Goal: Information Seeking & Learning: Learn about a topic

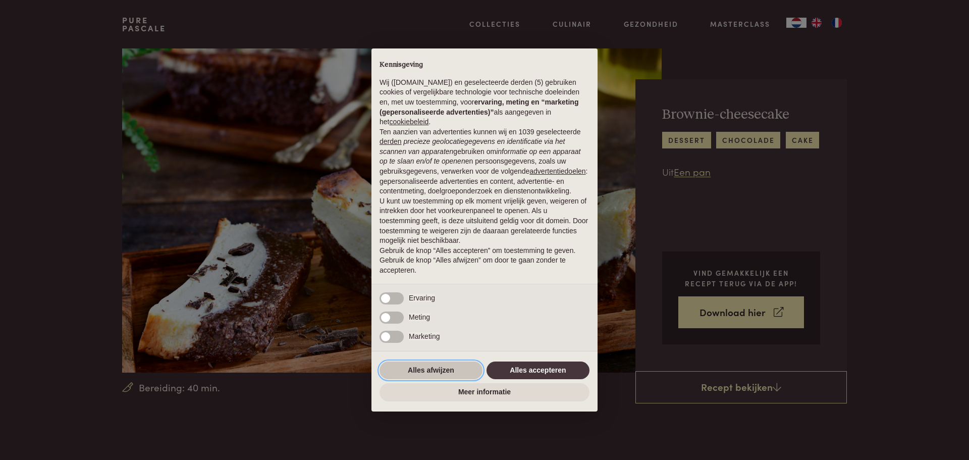
click at [434, 370] on button "Alles afwijzen" at bounding box center [431, 371] width 103 height 18
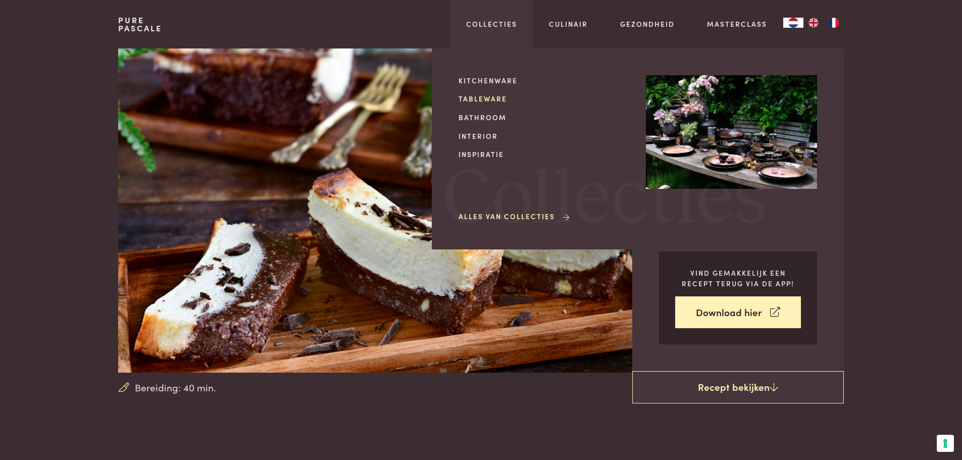
click at [474, 101] on link "Tableware" at bounding box center [543, 98] width 171 height 11
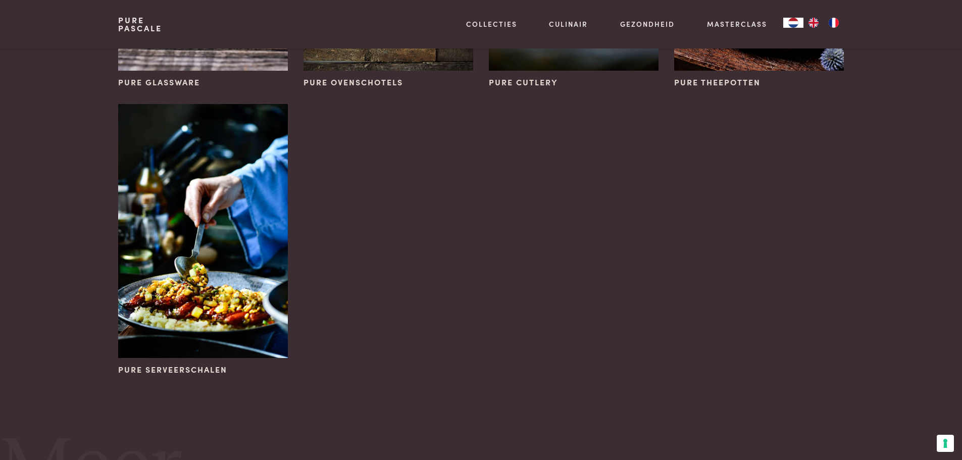
scroll to position [606, 0]
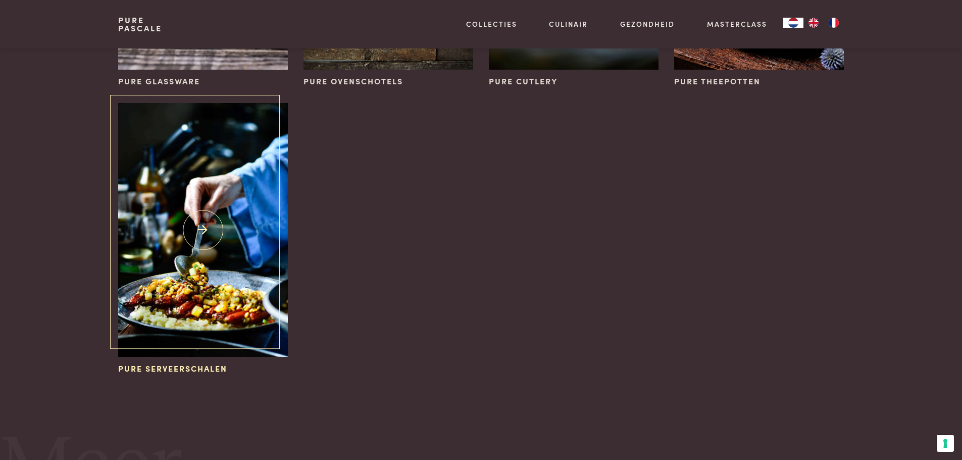
click at [185, 262] on img at bounding box center [202, 230] width 169 height 254
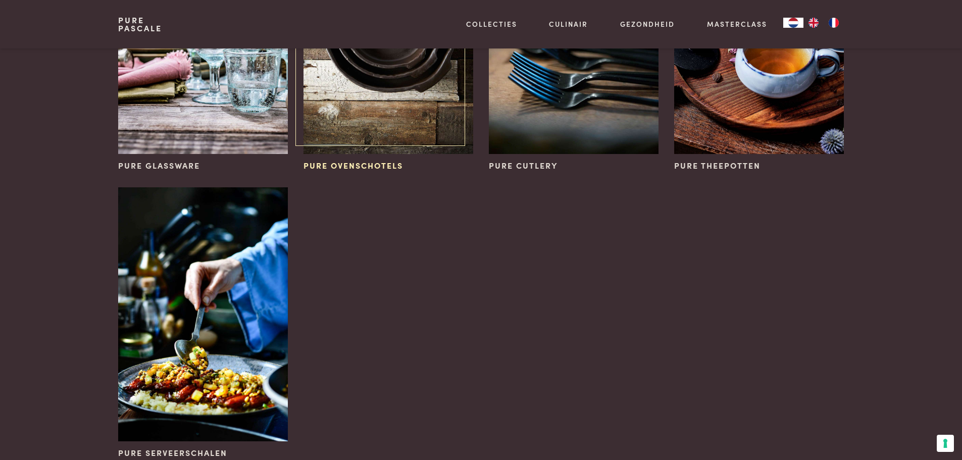
scroll to position [404, 0]
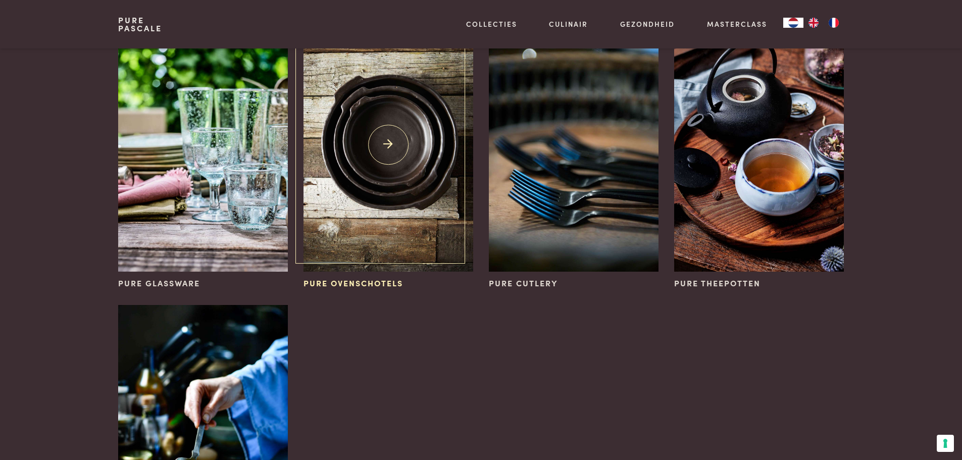
click at [367, 161] on img at bounding box center [387, 145] width 169 height 254
click at [378, 144] on img at bounding box center [387, 145] width 169 height 254
click at [387, 142] on img at bounding box center [387, 145] width 169 height 254
click at [583, 150] on img at bounding box center [573, 145] width 169 height 254
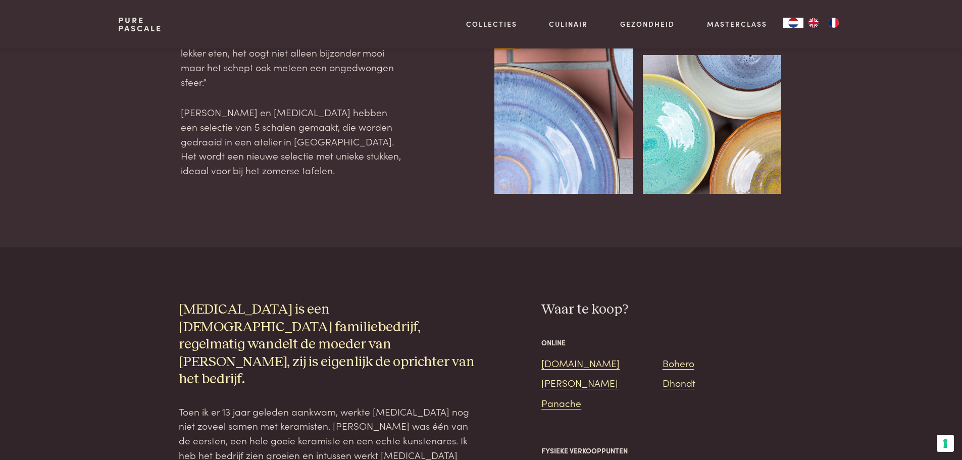
scroll to position [656, 0]
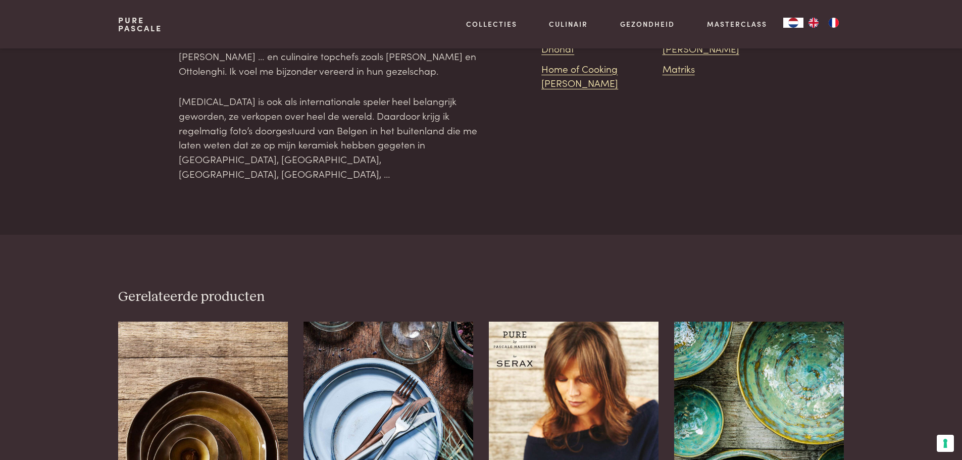
scroll to position [1414, 0]
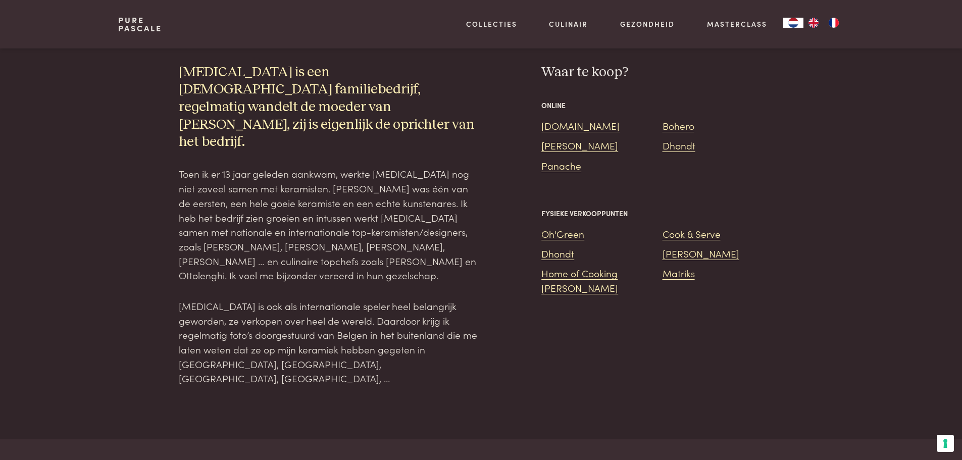
scroll to position [707, 0]
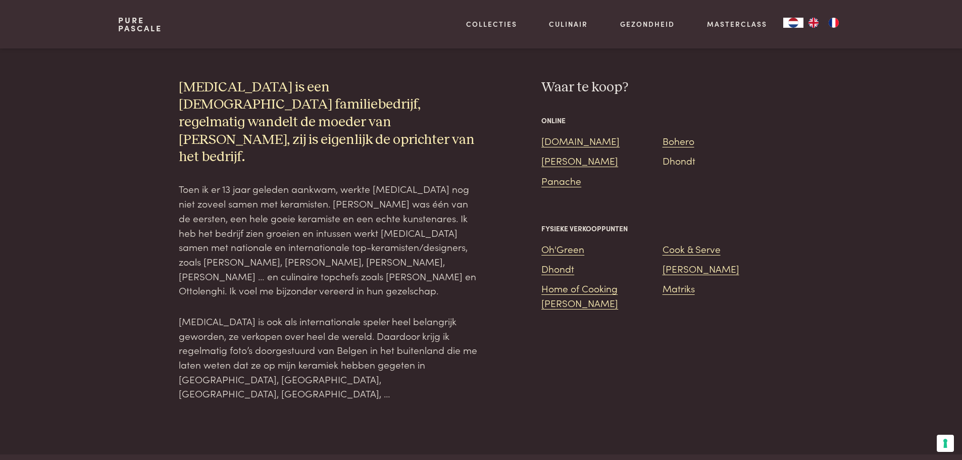
click at [682, 165] on link "Dhondt" at bounding box center [678, 160] width 33 height 14
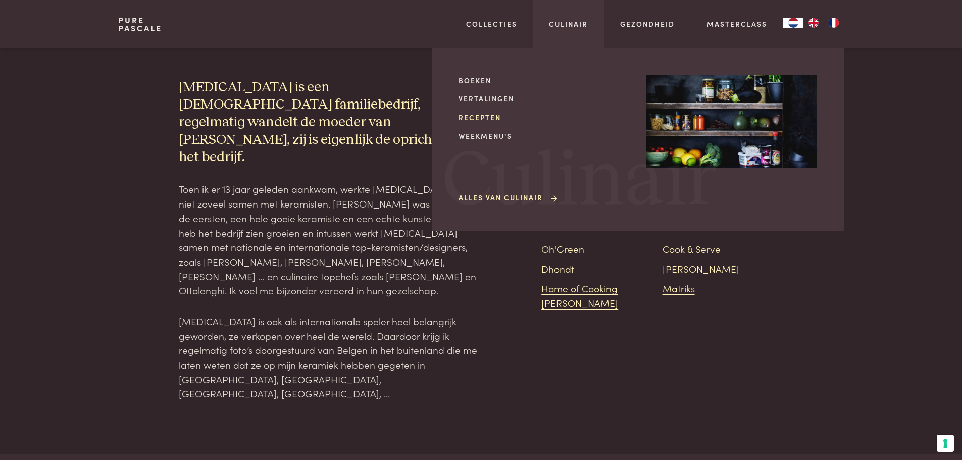
click at [491, 119] on link "Recepten" at bounding box center [543, 117] width 171 height 11
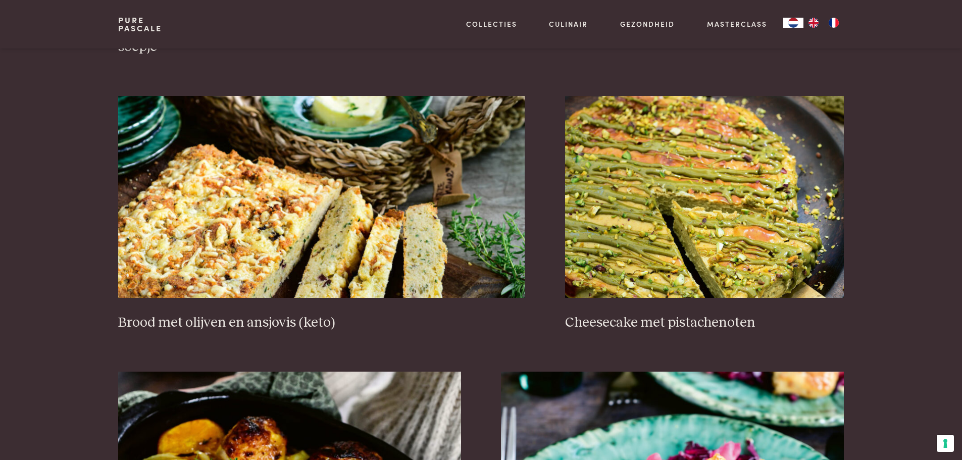
scroll to position [959, 0]
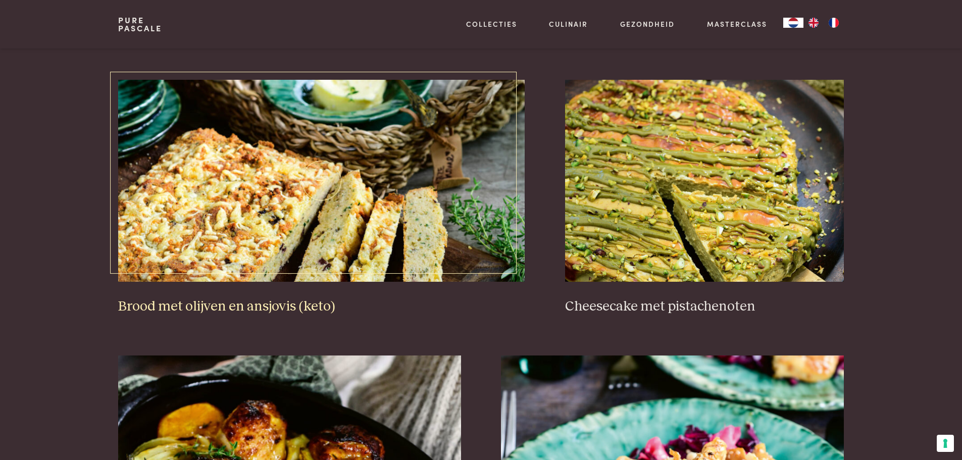
click at [201, 212] on img at bounding box center [321, 181] width 406 height 202
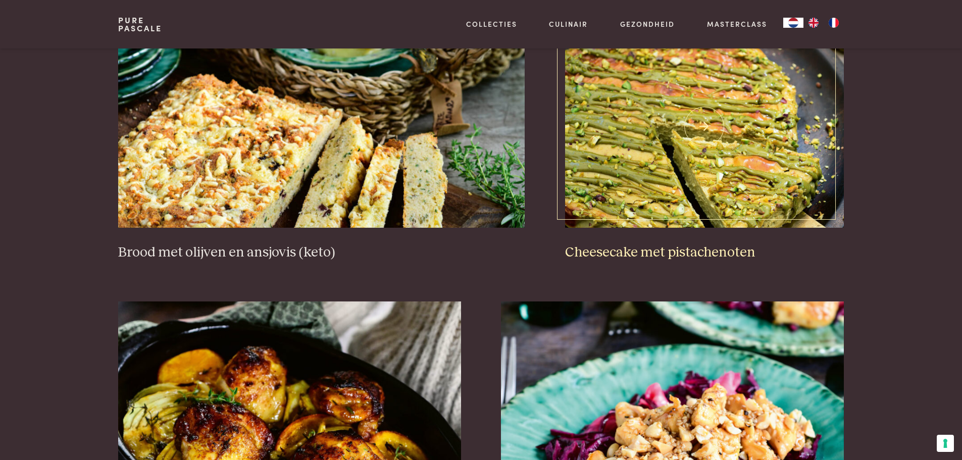
scroll to position [1060, 0]
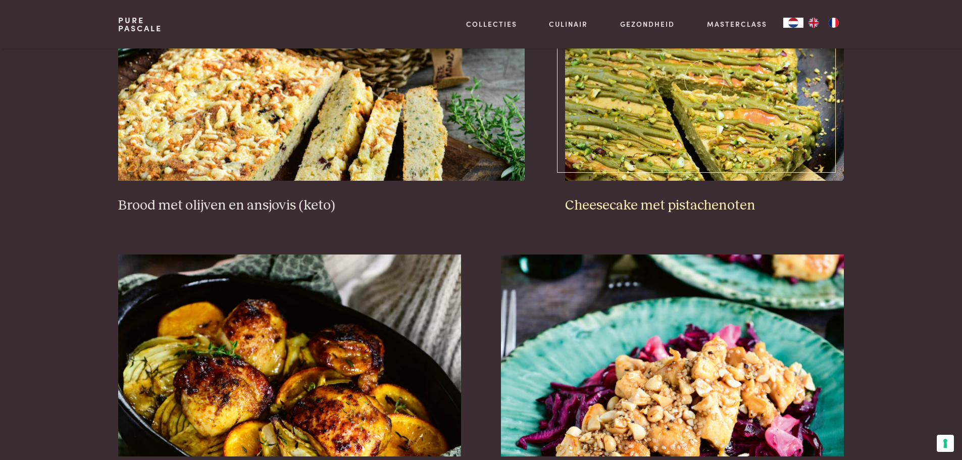
click at [633, 95] on img at bounding box center [704, 80] width 279 height 202
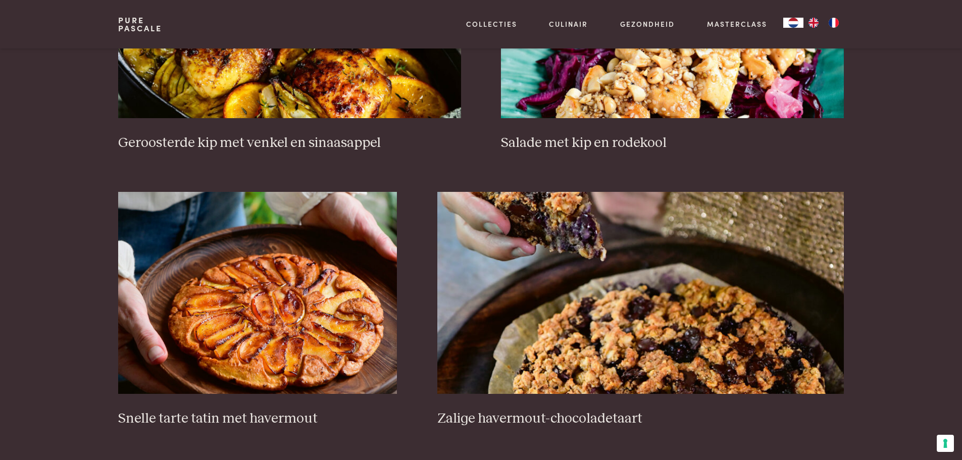
scroll to position [1515, 0]
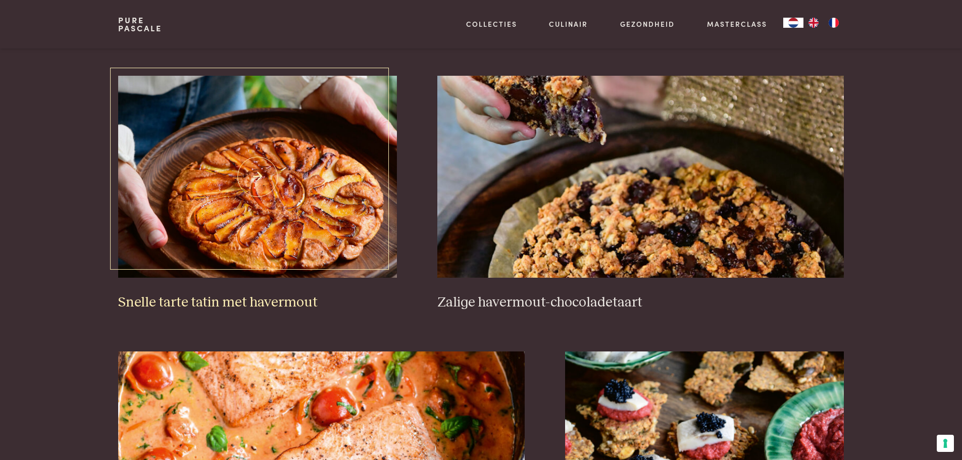
click at [272, 235] on img at bounding box center [257, 177] width 279 height 202
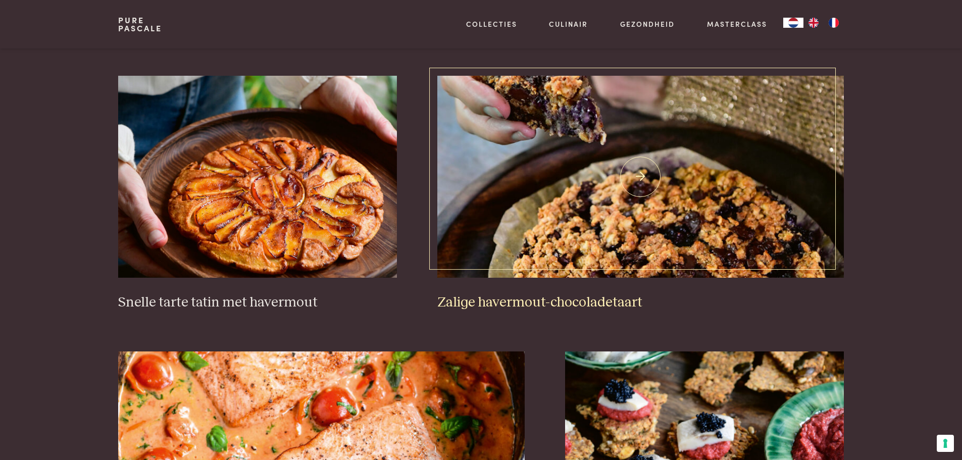
click at [646, 170] on img at bounding box center [640, 177] width 406 height 202
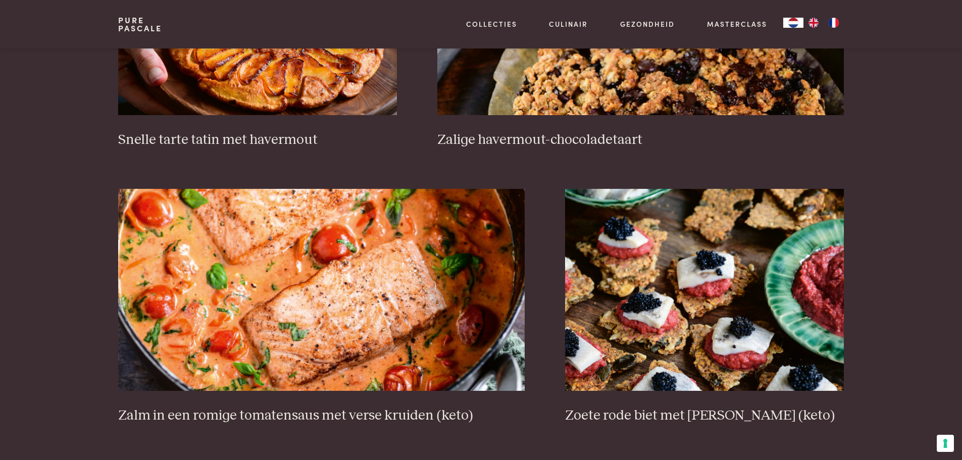
scroll to position [1767, 0]
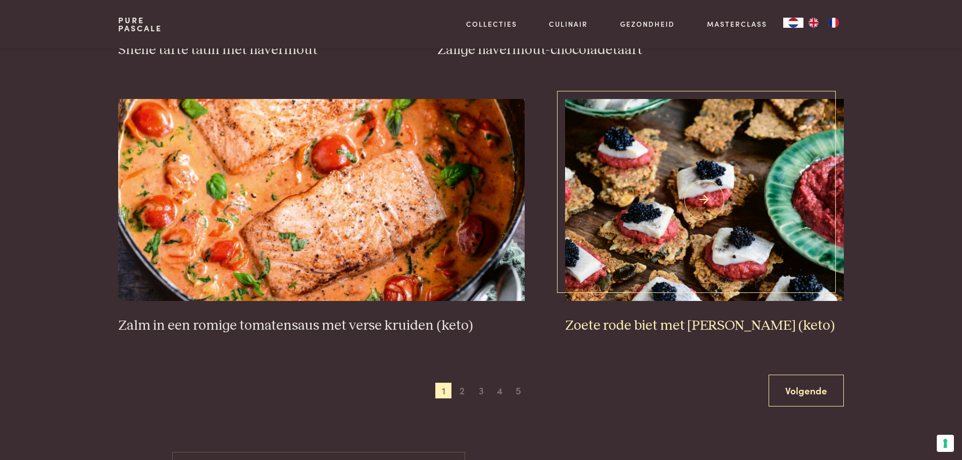
click at [696, 201] on img at bounding box center [704, 200] width 279 height 202
click at [463, 389] on span "2" at bounding box center [462, 391] width 16 height 16
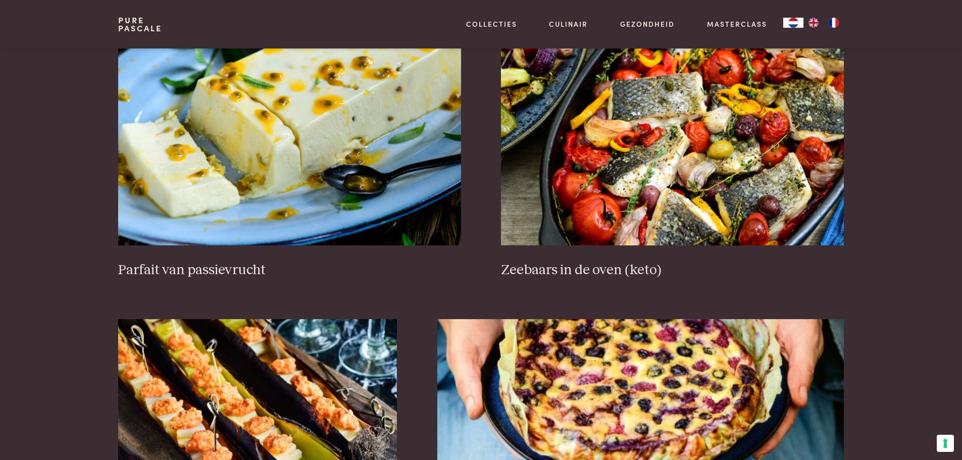
scroll to position [585, 0]
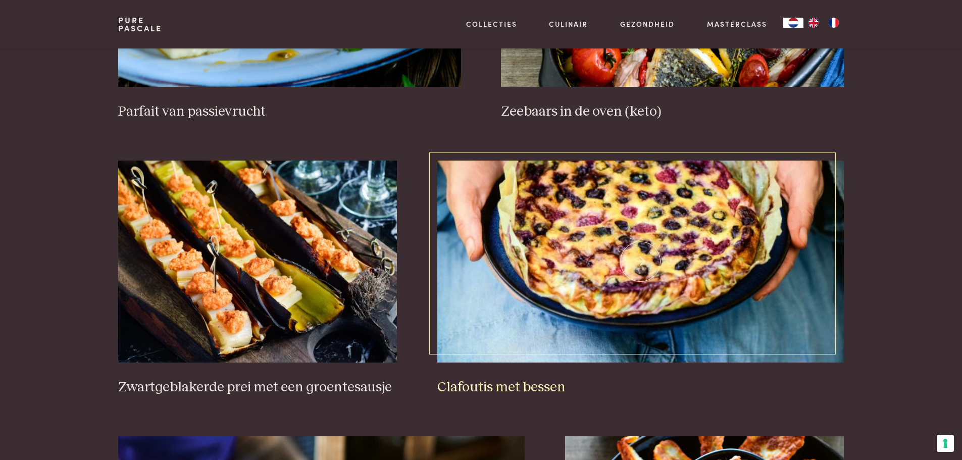
click at [639, 261] on img at bounding box center [640, 262] width 406 height 202
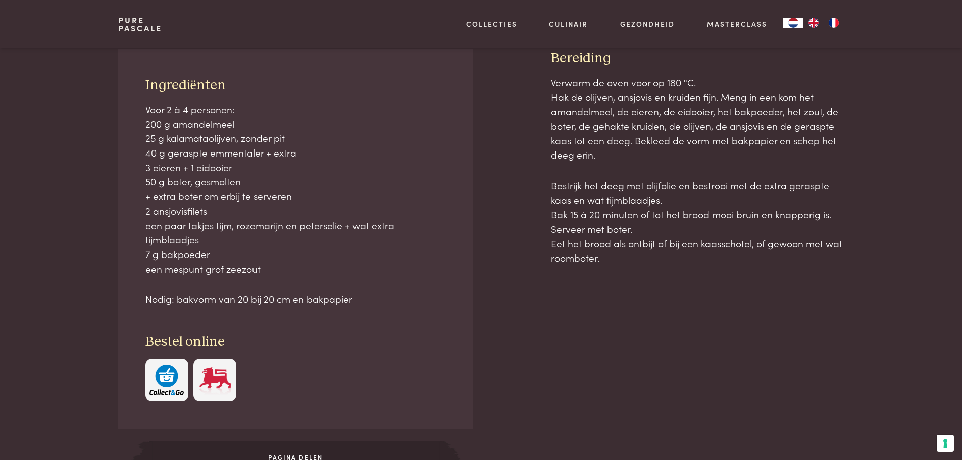
scroll to position [454, 0]
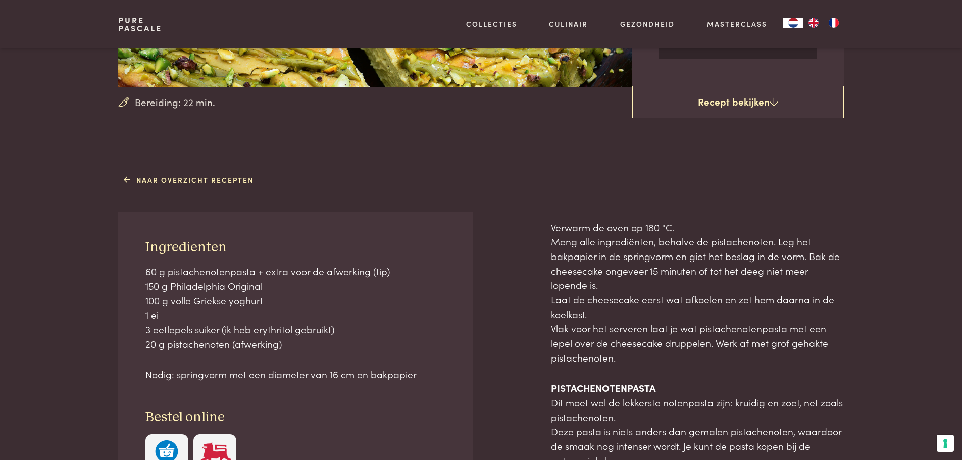
scroll to position [303, 0]
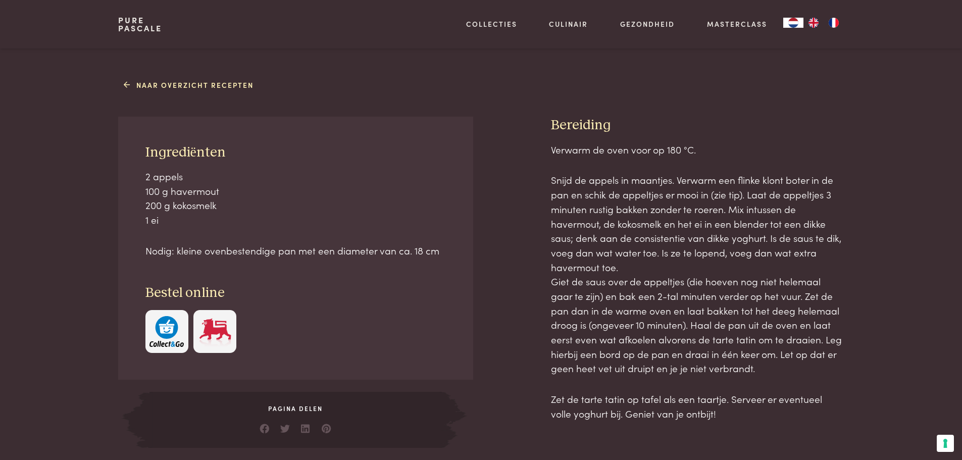
scroll to position [404, 0]
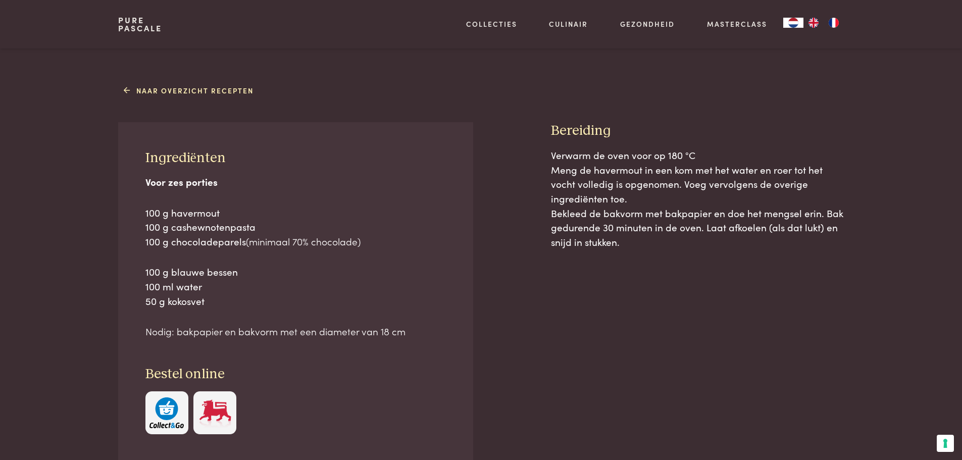
scroll to position [404, 0]
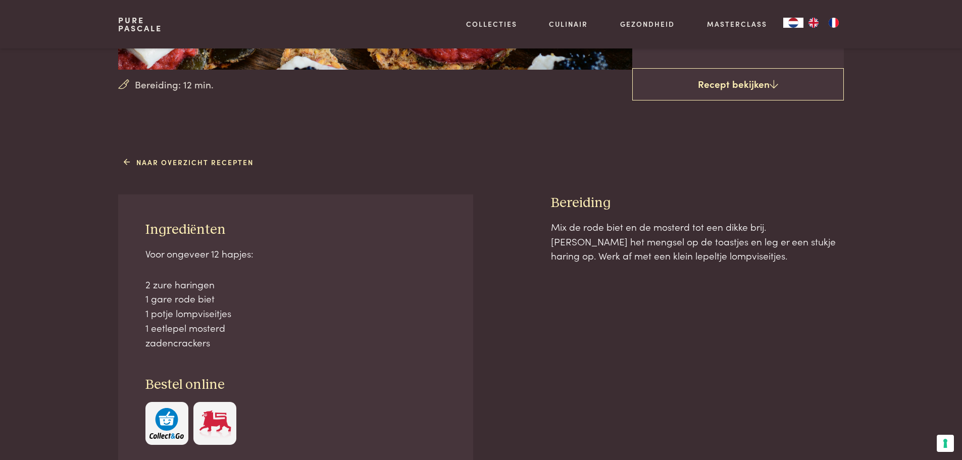
scroll to position [353, 0]
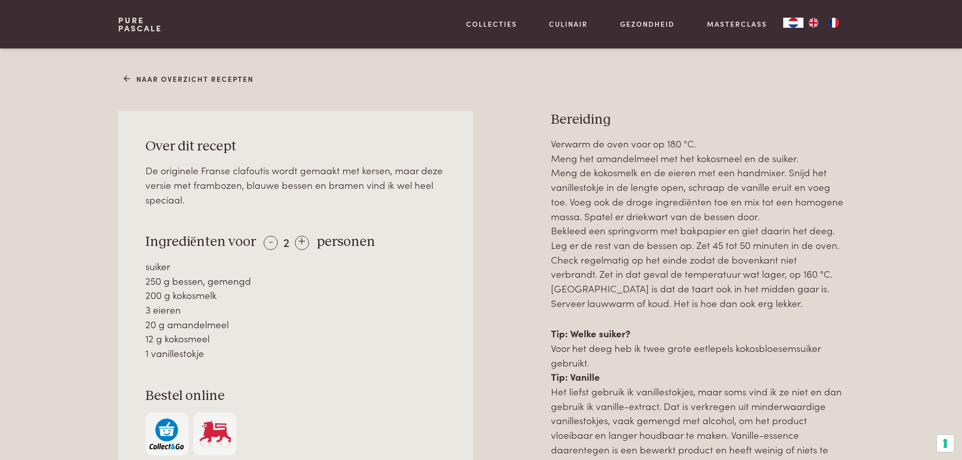
scroll to position [404, 0]
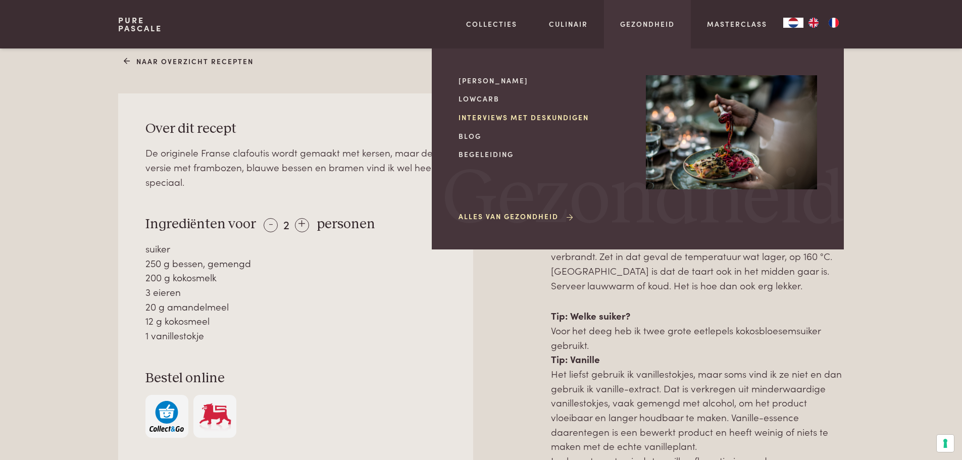
click at [557, 119] on link "Interviews met deskundigen" at bounding box center [543, 117] width 171 height 11
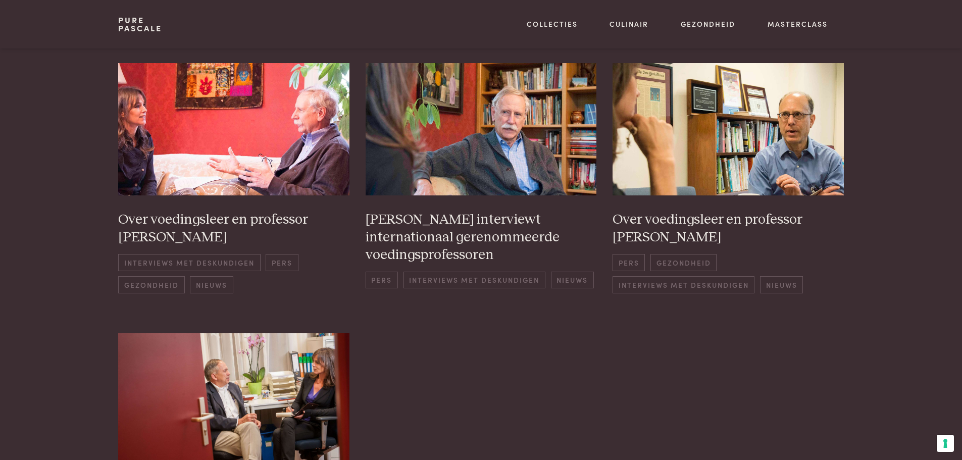
scroll to position [656, 0]
